Goal: Find specific fact: Find specific fact

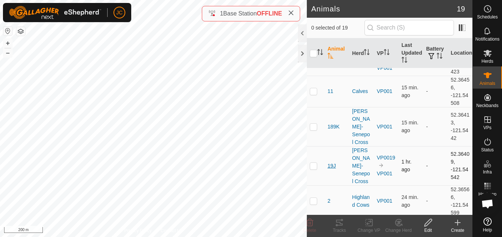
scroll to position [55, 0]
click at [310, 163] on p-checkbox at bounding box center [313, 166] width 7 height 6
checkbox input "true"
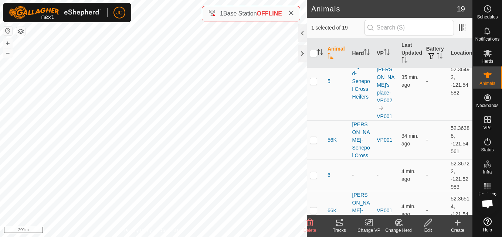
scroll to position [513, 0]
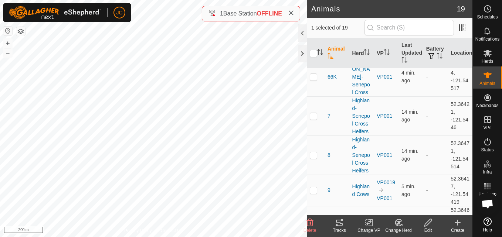
drag, startPoint x: 404, startPoint y: 201, endPoint x: 446, endPoint y: 188, distance: 43.5
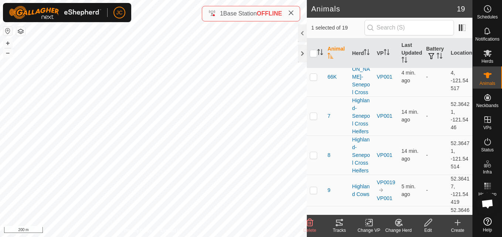
copy td "52.36393"
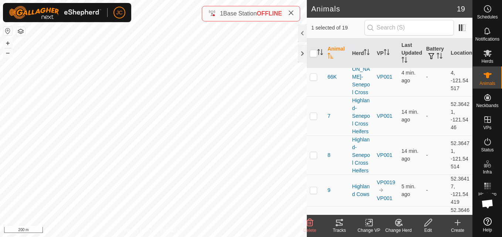
drag, startPoint x: 446, startPoint y: 204, endPoint x: 456, endPoint y: 210, distance: 11.3
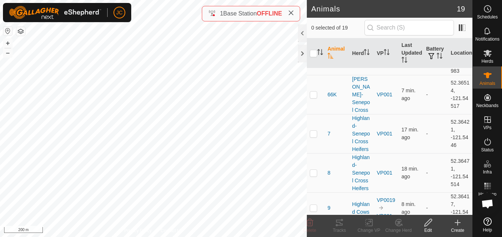
scroll to position [513, 0]
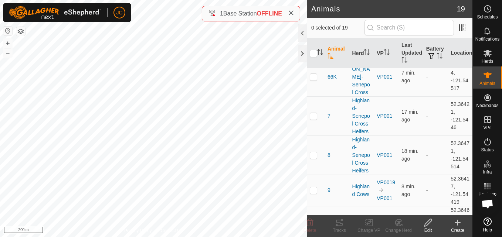
drag, startPoint x: 446, startPoint y: 187, endPoint x: 462, endPoint y: 208, distance: 26.1
copy td "52.36393, -121.54585"
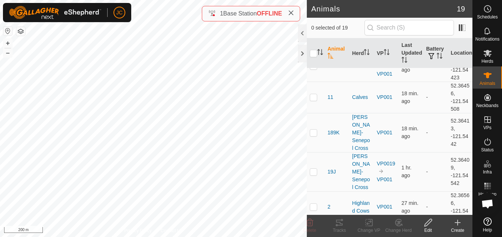
scroll to position [49, 0]
click at [408, 162] on td "1 hr. ago" at bounding box center [410, 172] width 25 height 39
click at [408, 161] on td "1 hr. ago" at bounding box center [410, 172] width 25 height 39
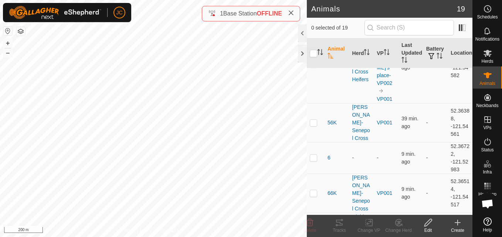
scroll to position [513, 0]
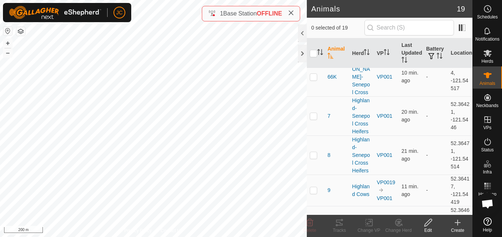
checkbox input "true"
